Goal: Task Accomplishment & Management: Complete application form

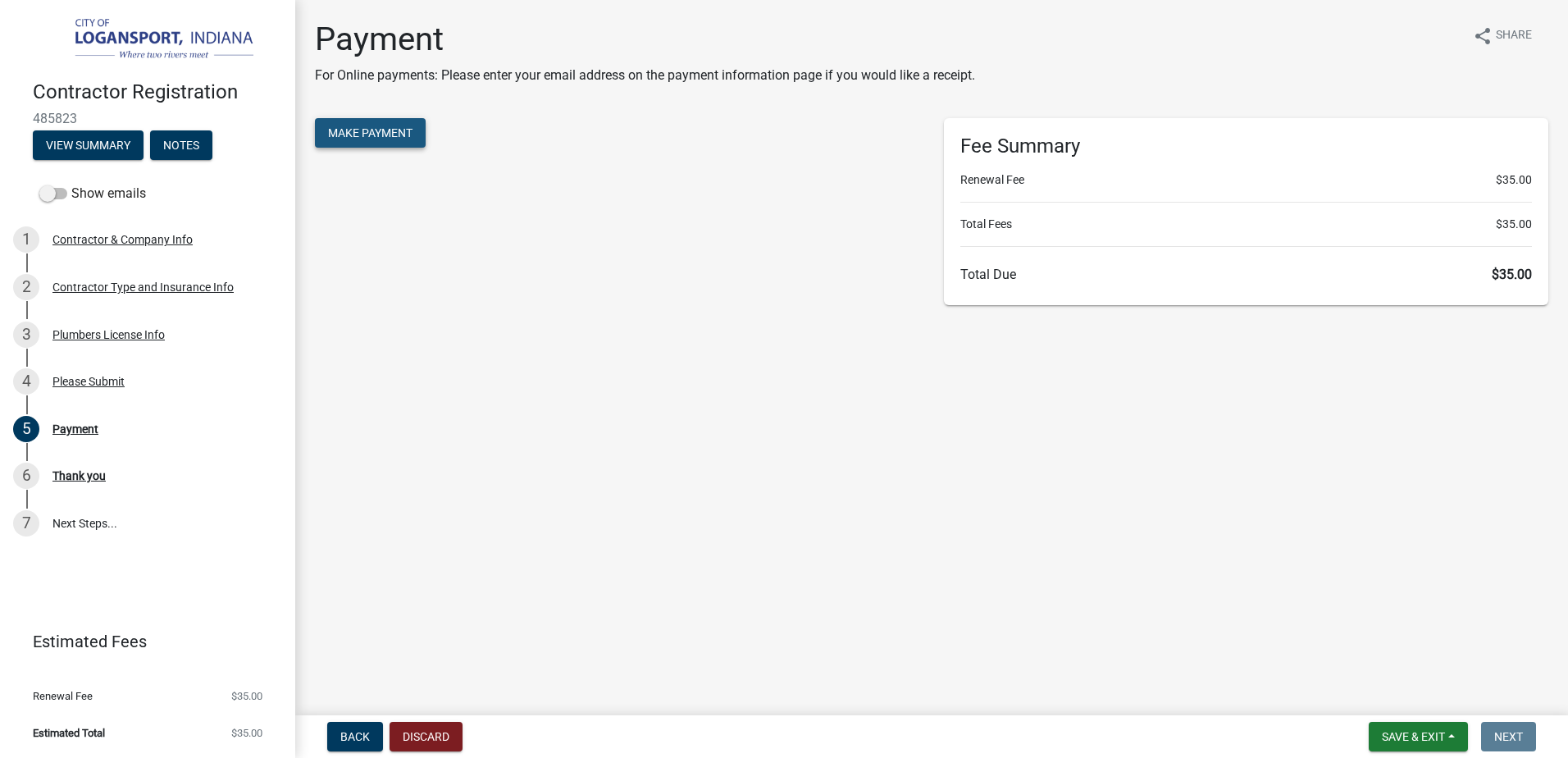
click at [402, 143] on button "Make Payment" at bounding box center [370, 133] width 110 height 30
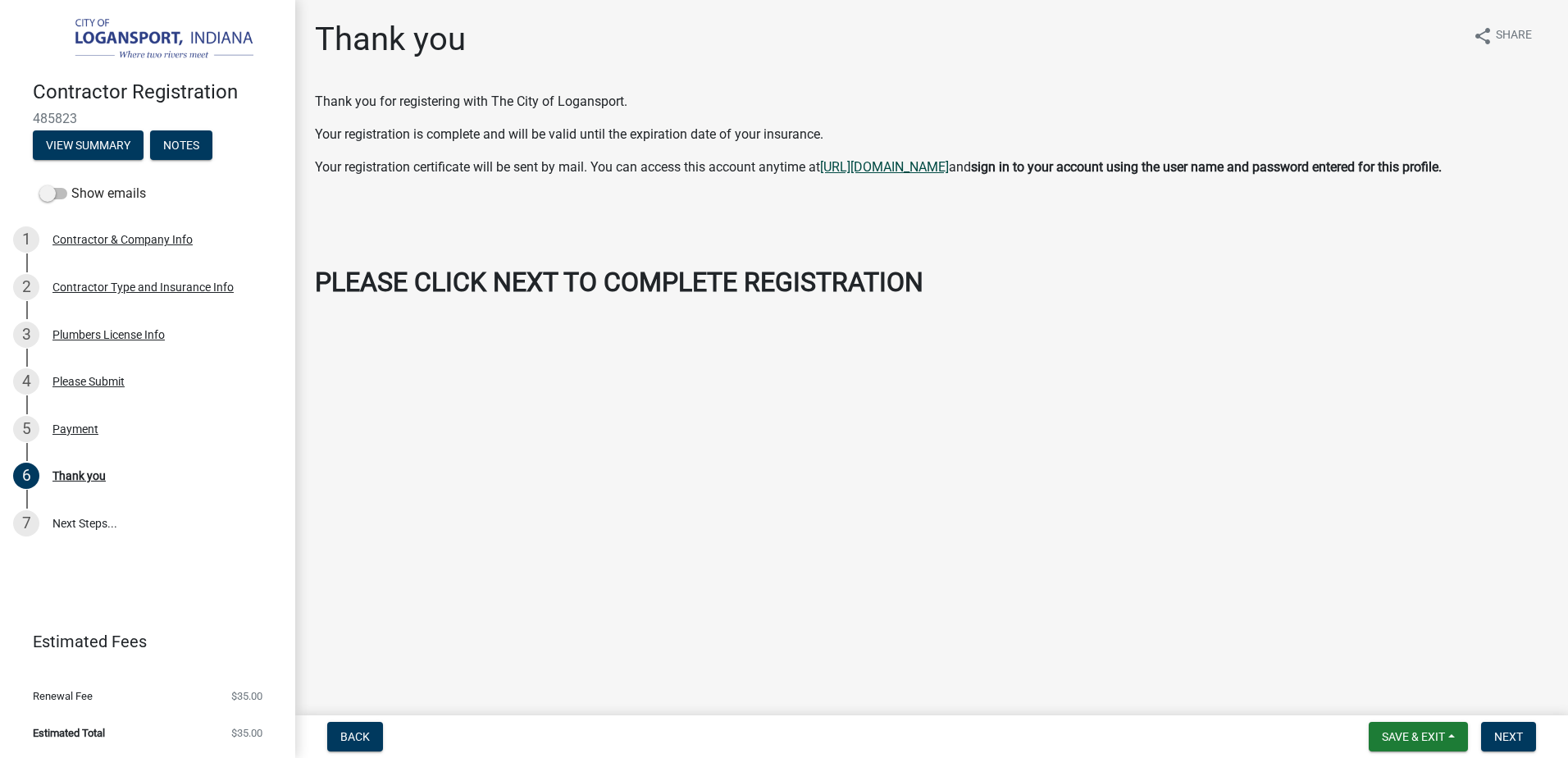
click at [949, 169] on link "https://permitting.schneidergis.com/jurisdiction/7b5a0982-8a1b-4356-b88d-da6c35…" at bounding box center [884, 167] width 129 height 16
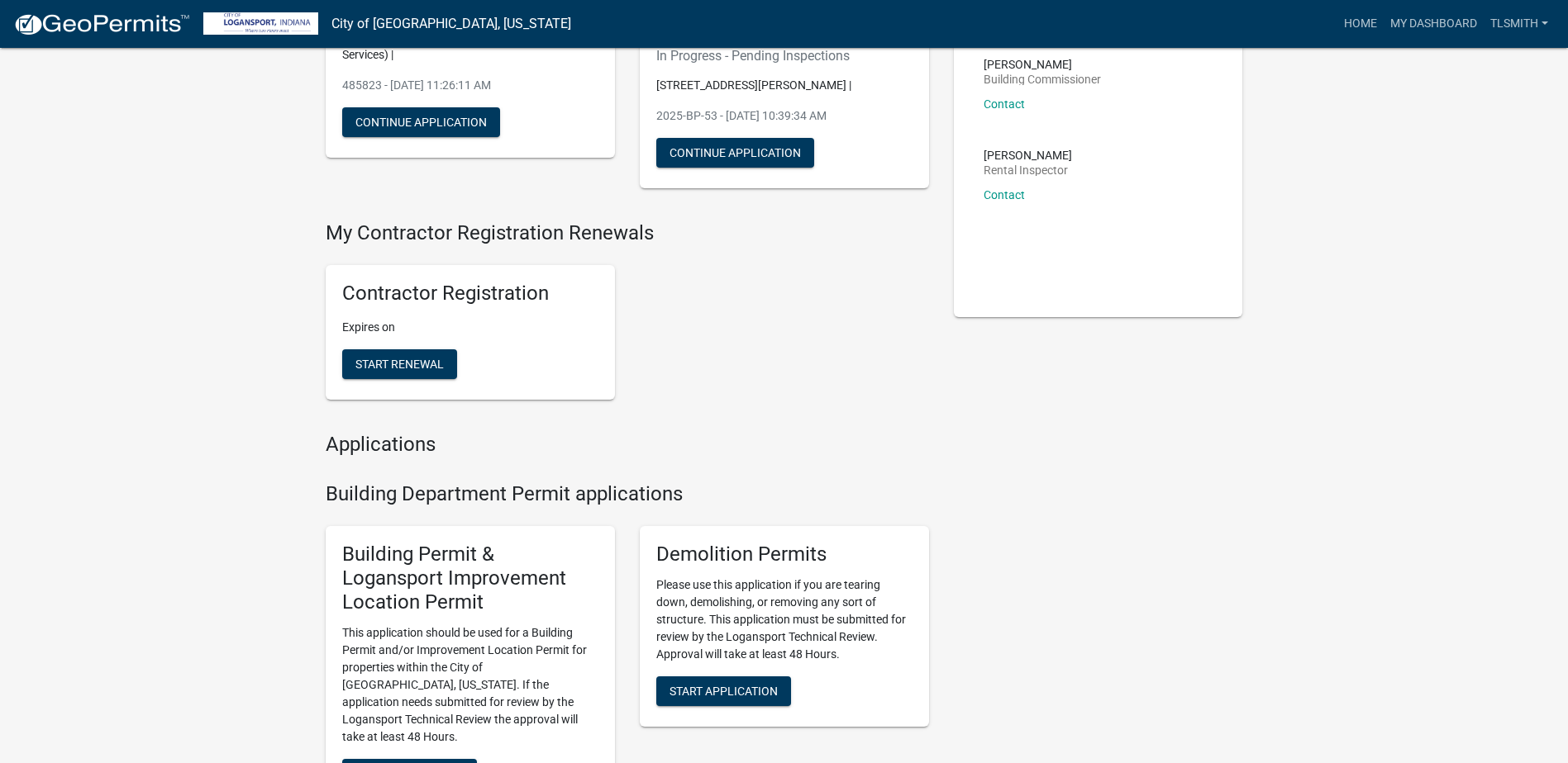
scroll to position [37, 0]
